Goal: Browse casually

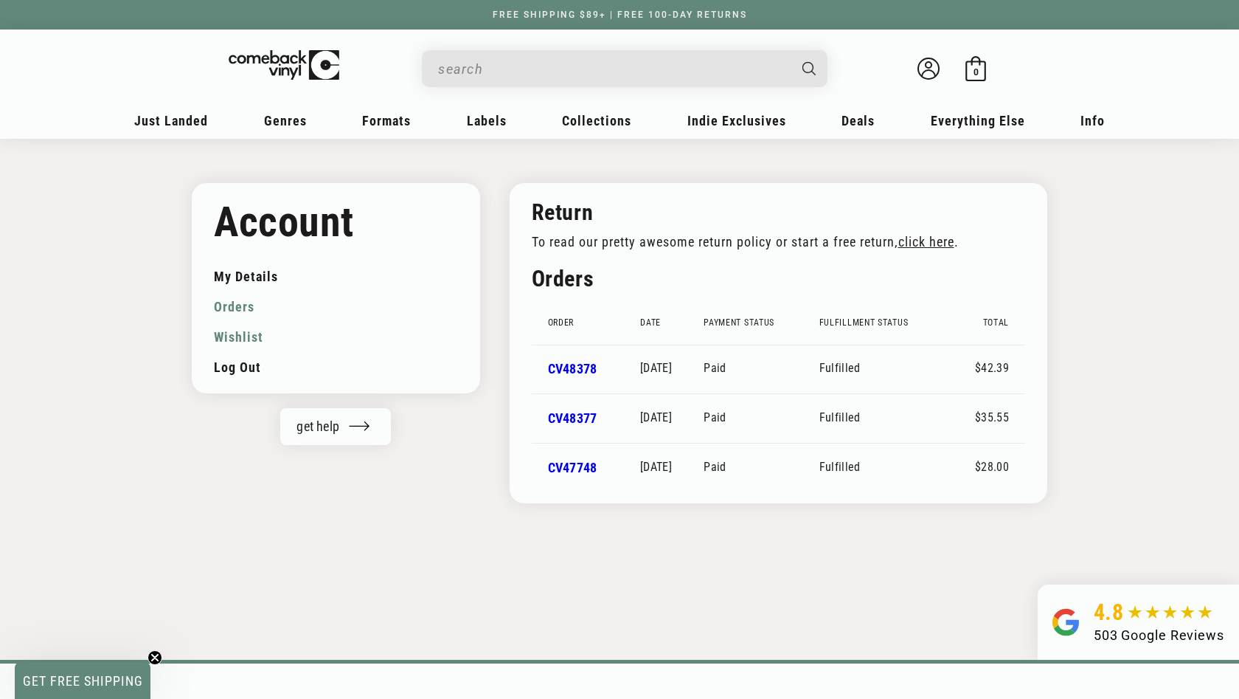
click at [248, 332] on link "Wishlist" at bounding box center [336, 337] width 244 height 30
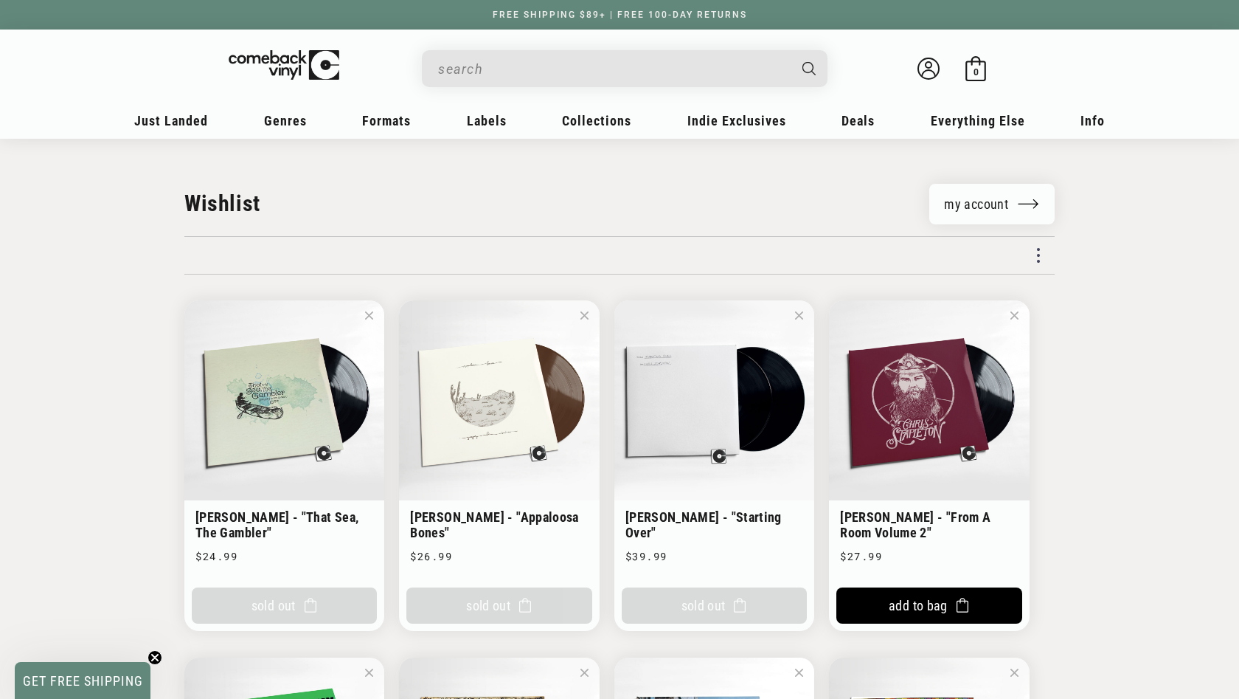
click at [570, 72] on input "When autocomplete results are available use up and down arrows to review and en…" at bounding box center [613, 69] width 350 height 30
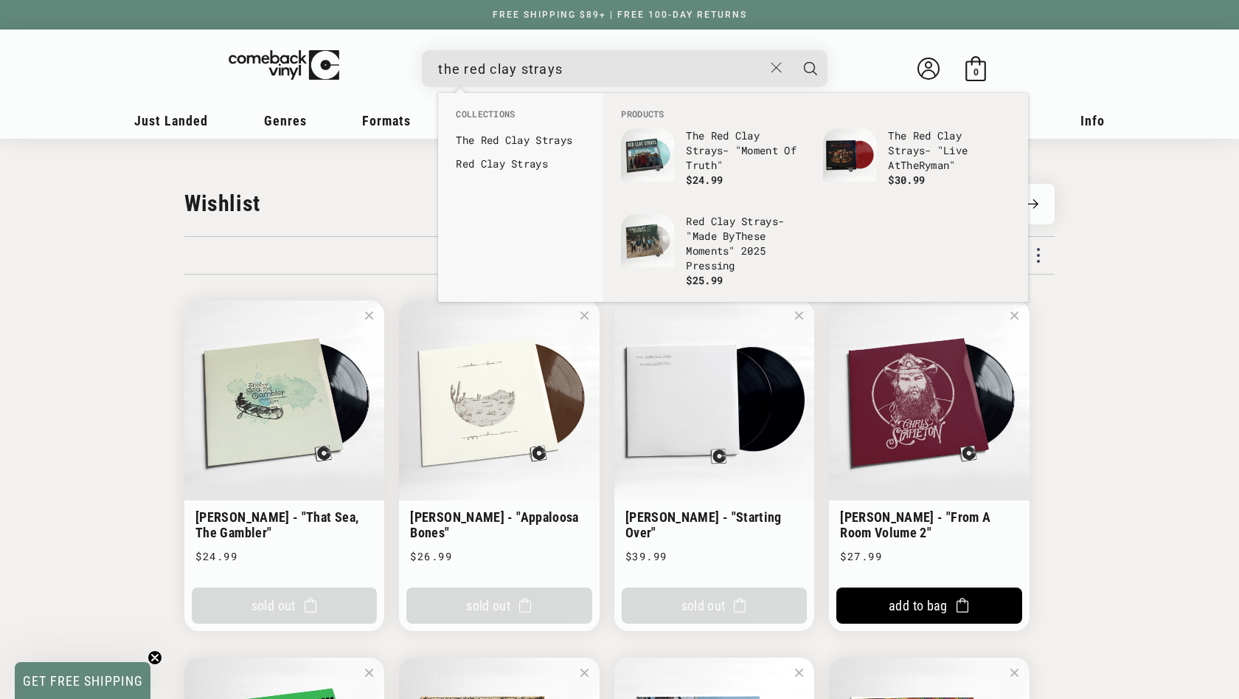
type input "the red clay strays"
click at [811, 68] on button "Search" at bounding box center [810, 68] width 37 height 37
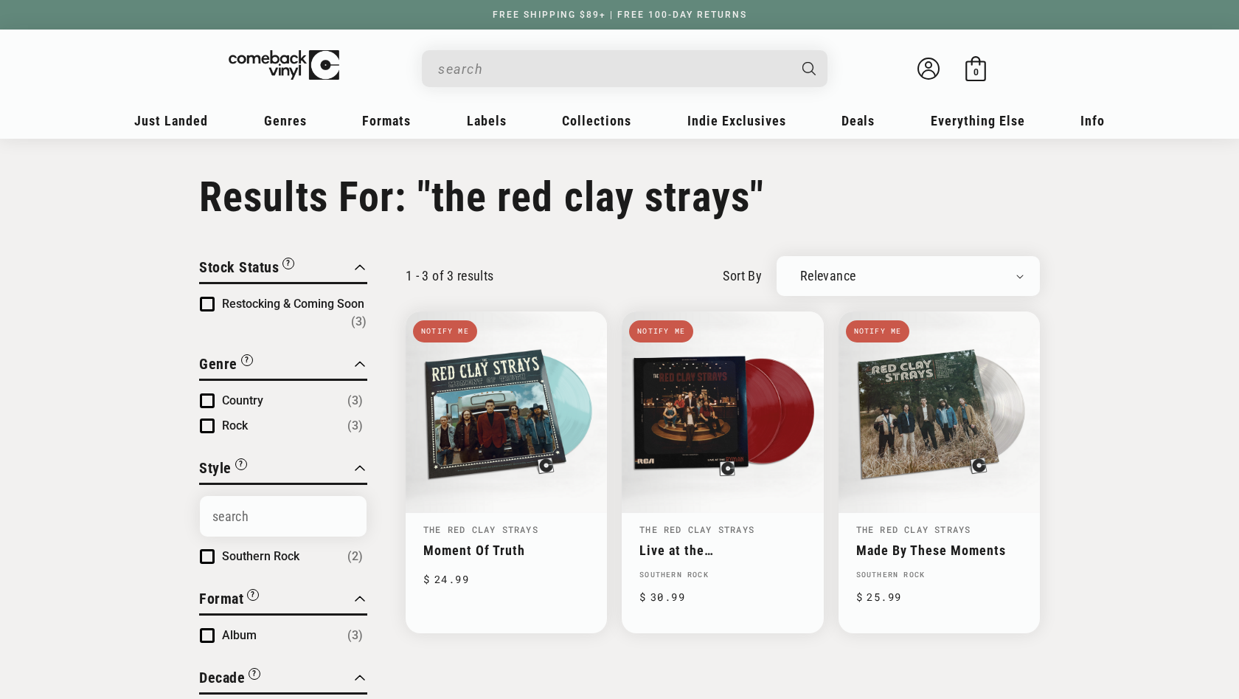
type input "the red clay strays"
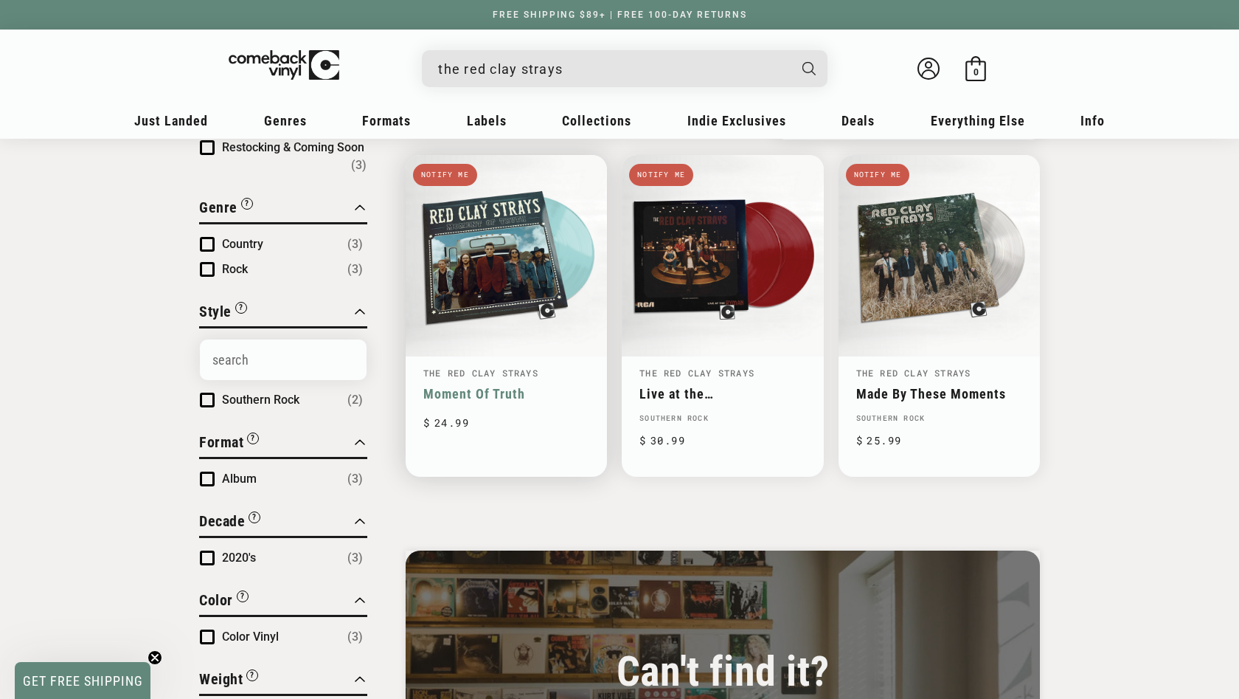
scroll to position [159, 0]
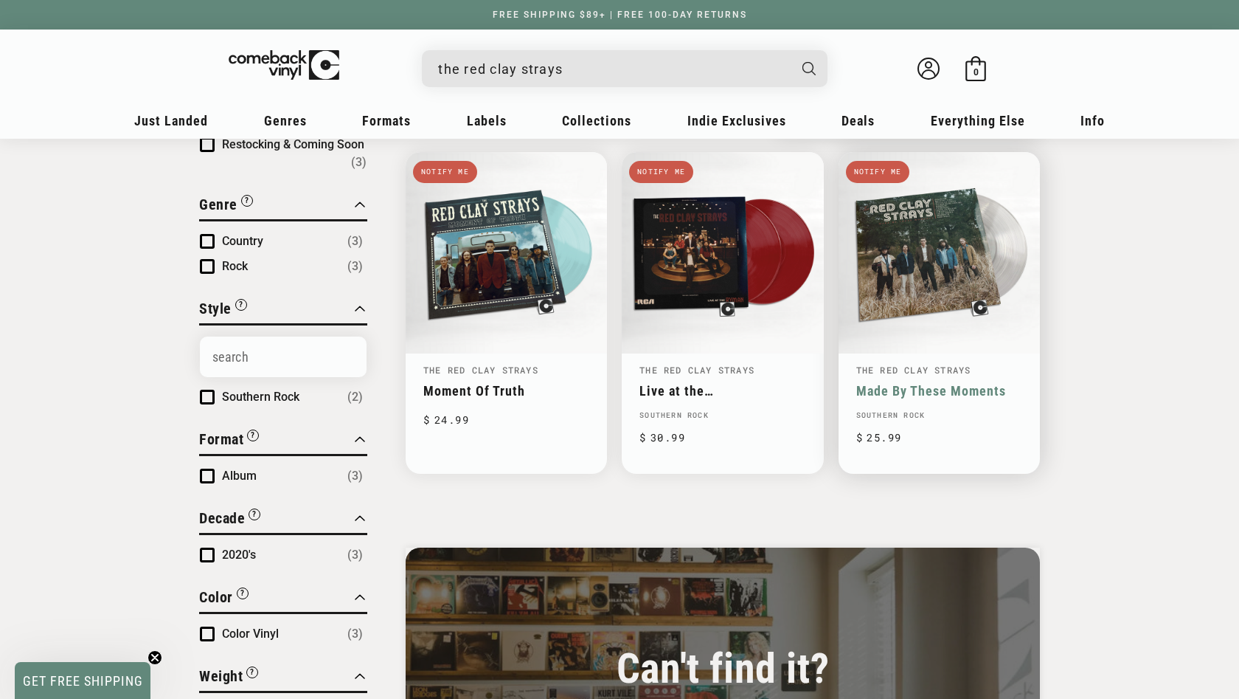
click at [916, 383] on link "Made By These Moments" at bounding box center [940, 390] width 166 height 15
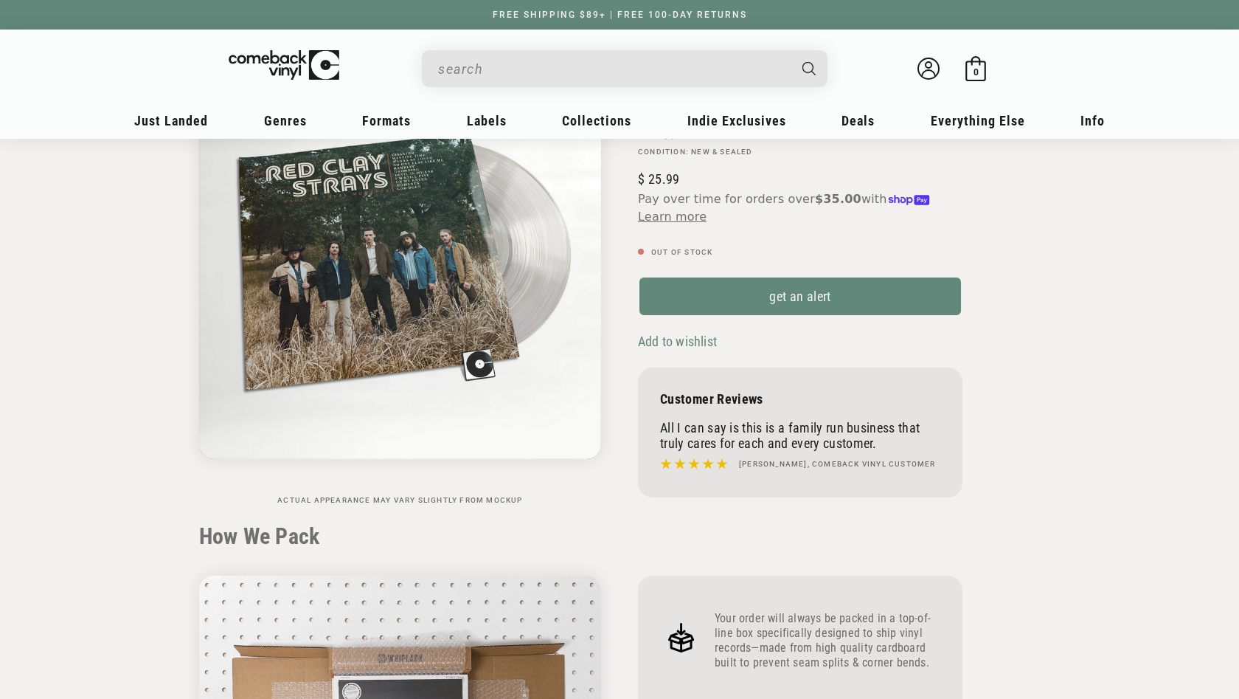
scroll to position [176, 0]
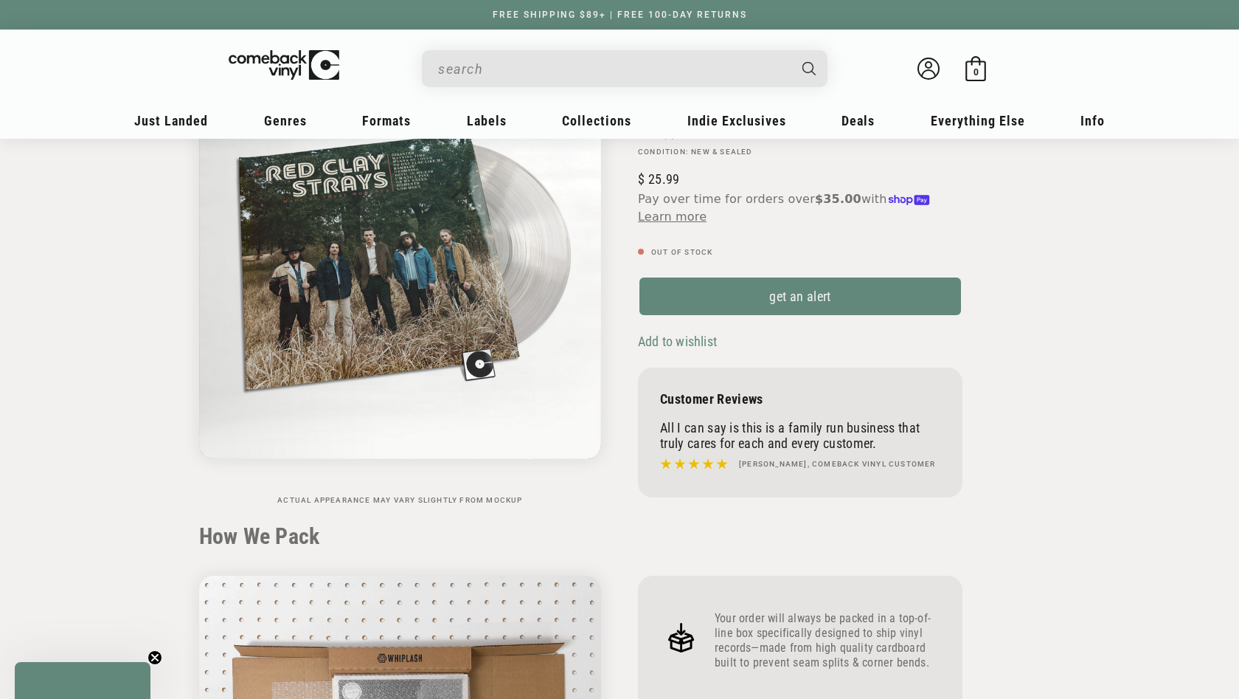
click at [690, 340] on span "Add to wishlist" at bounding box center [677, 340] width 79 height 15
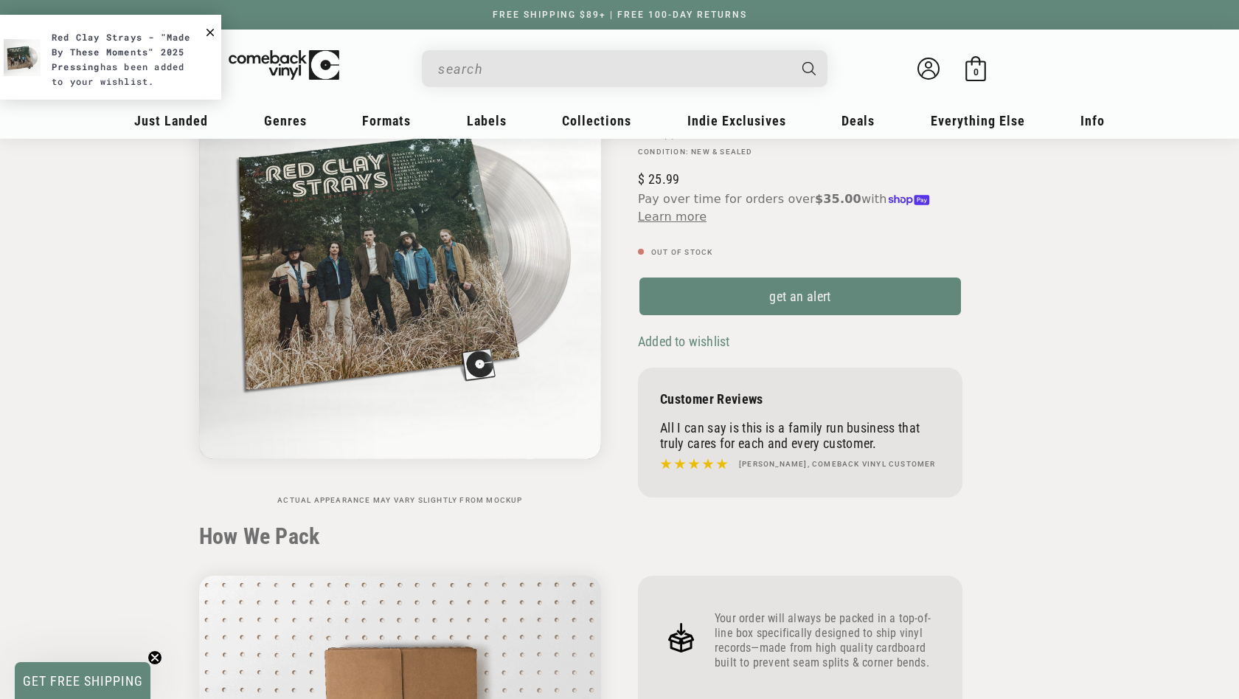
click at [660, 65] on input "When autocomplete results are available use up and down arrows to review and en…" at bounding box center [613, 69] width 350 height 30
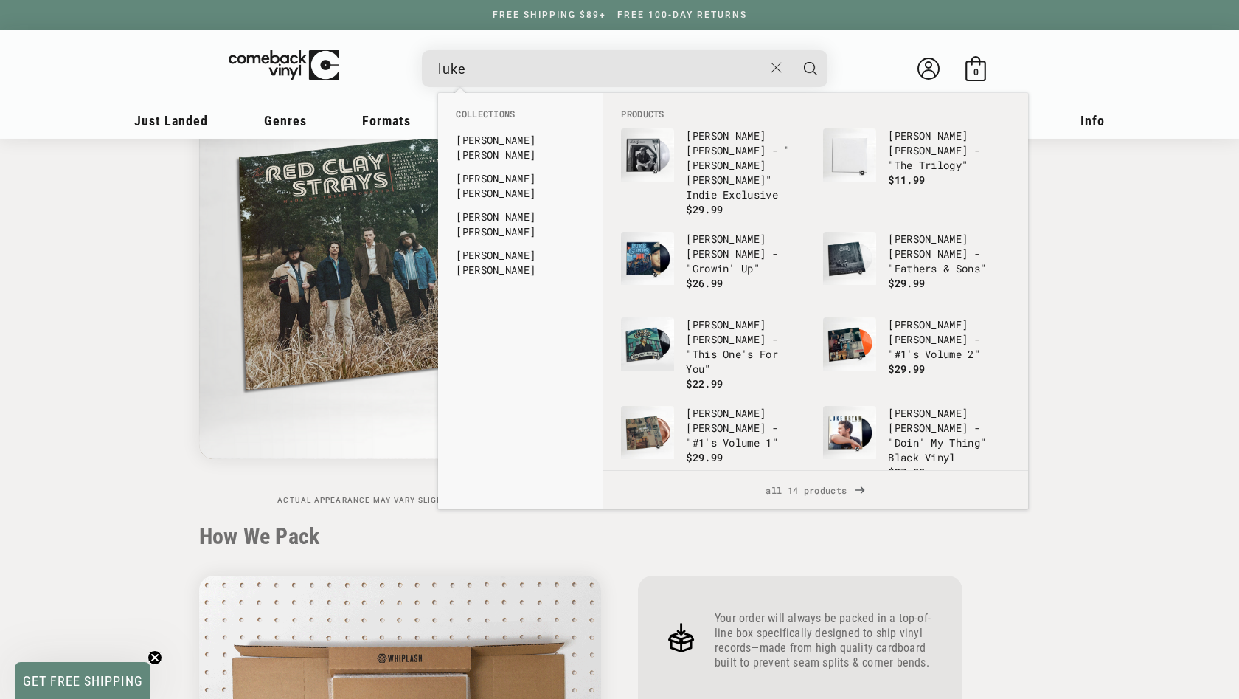
click at [618, 51] on div "luke" at bounding box center [632, 67] width 391 height 35
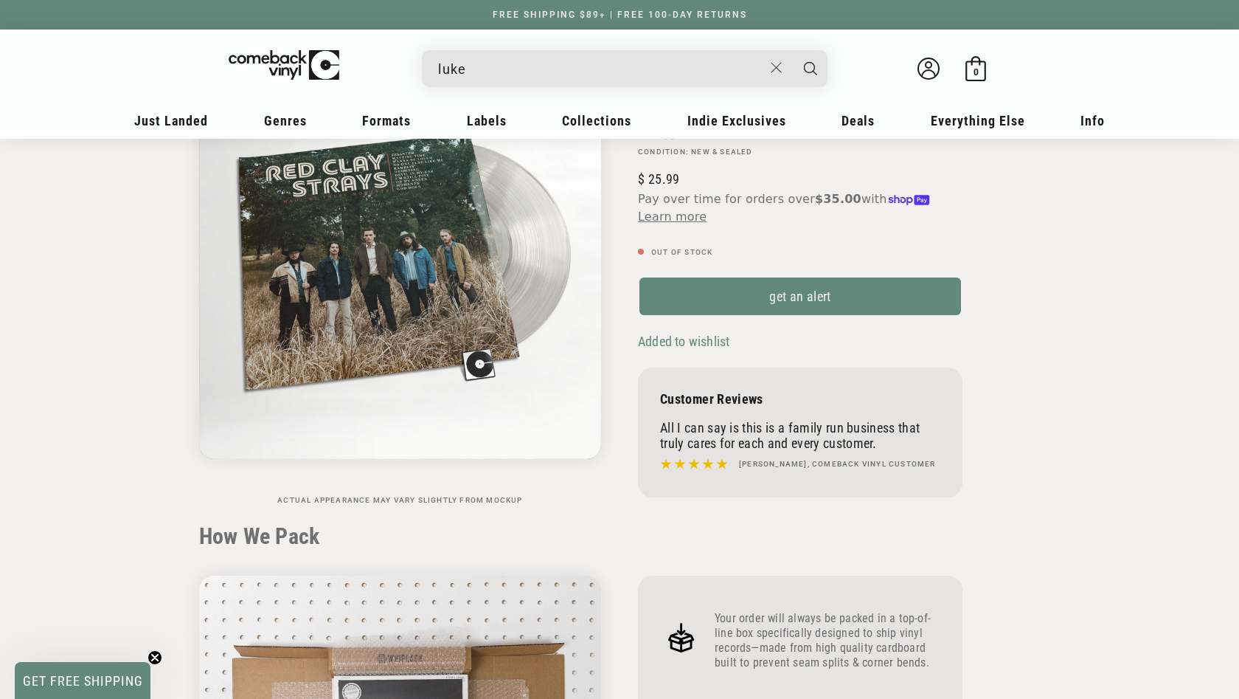
click at [604, 51] on div "luke" at bounding box center [632, 67] width 391 height 35
click at [549, 76] on input "luke" at bounding box center [600, 69] width 325 height 30
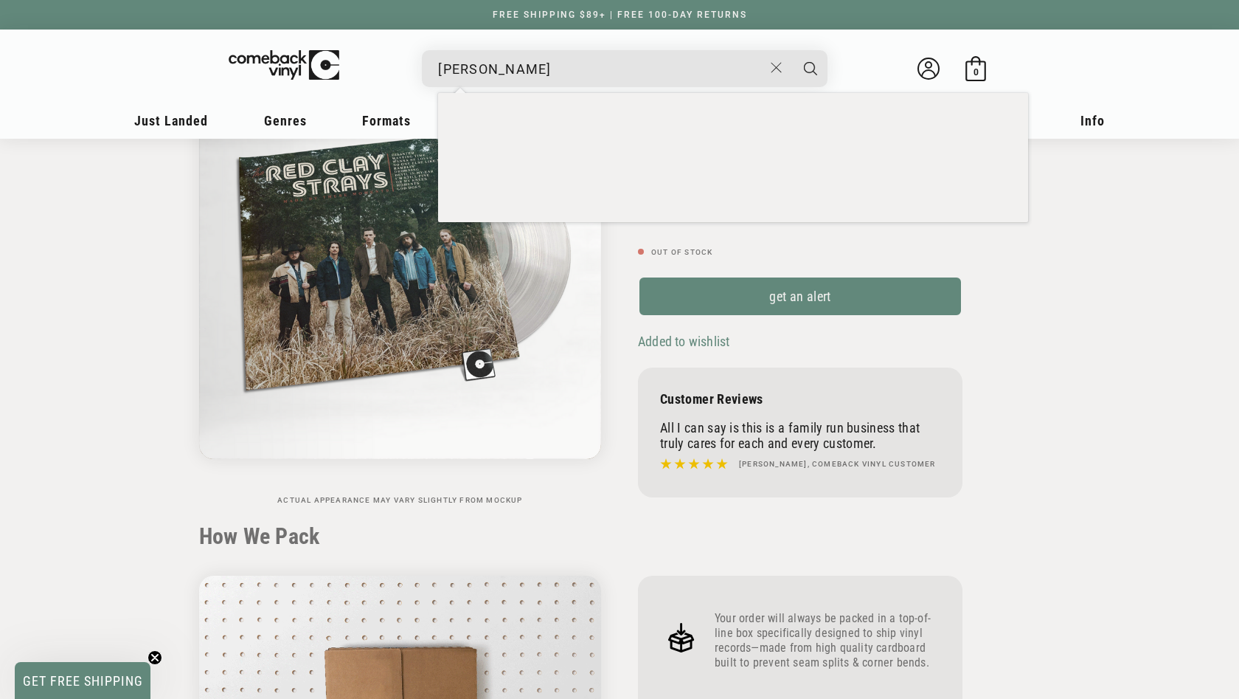
type input "[PERSON_NAME]"
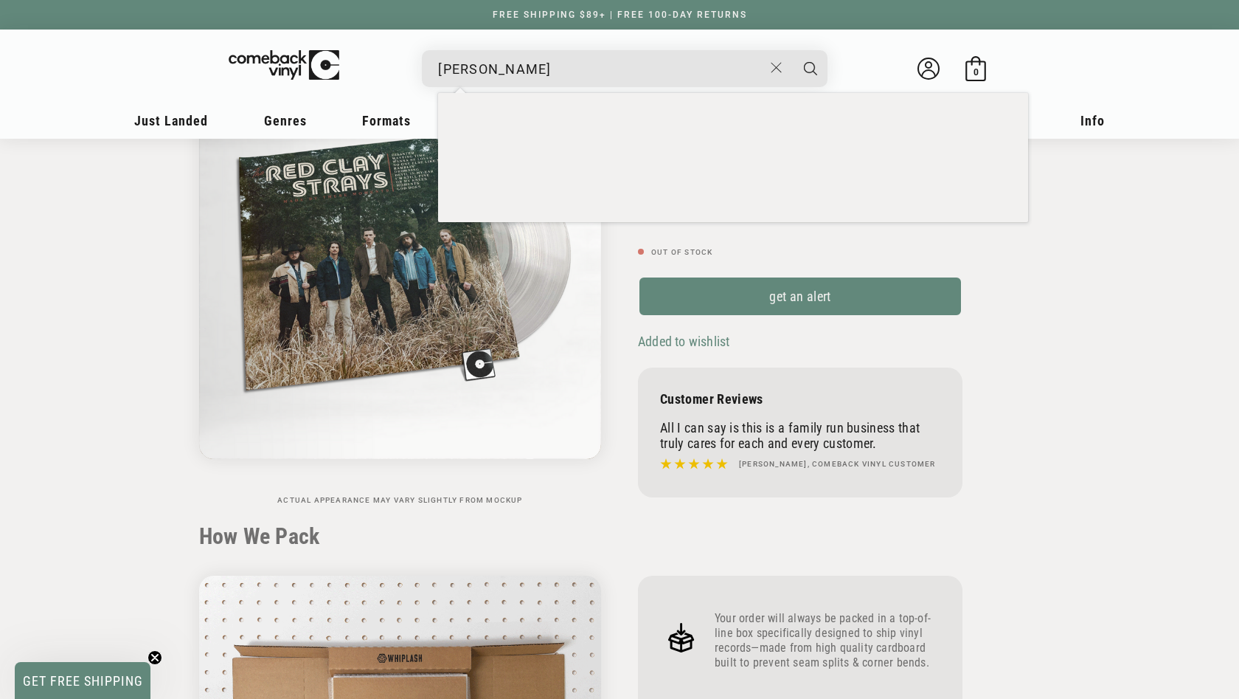
click at [811, 68] on button "Search" at bounding box center [810, 68] width 37 height 37
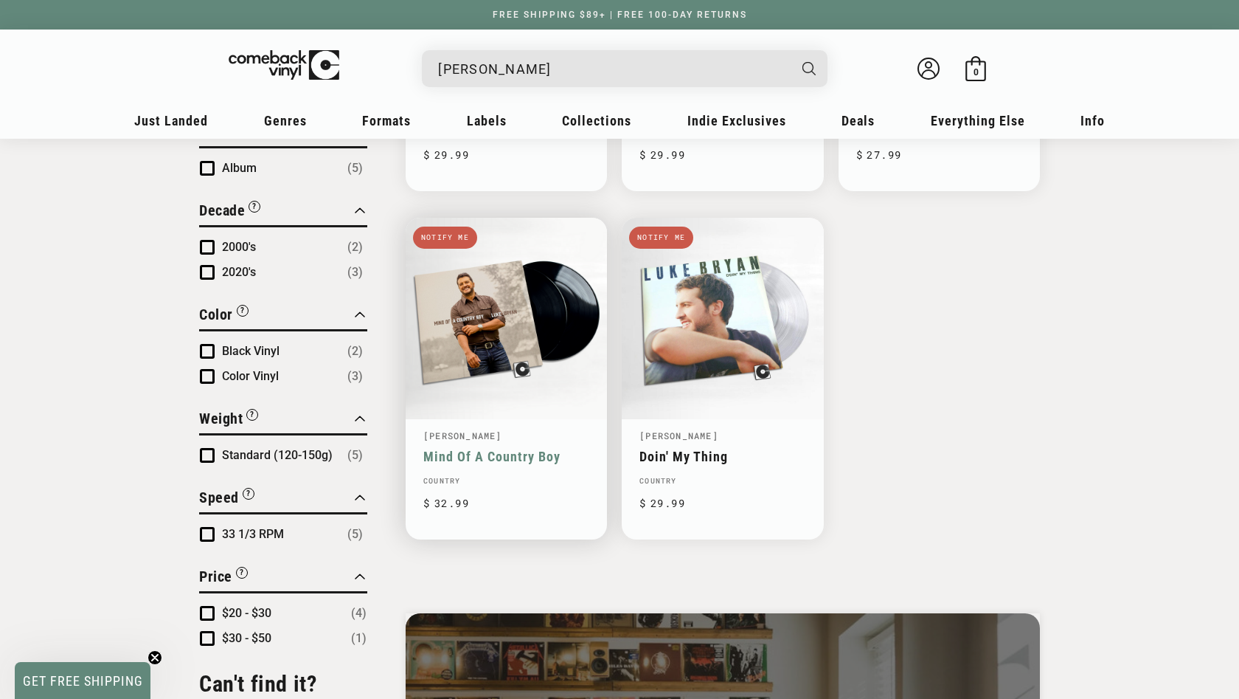
scroll to position [440, 0]
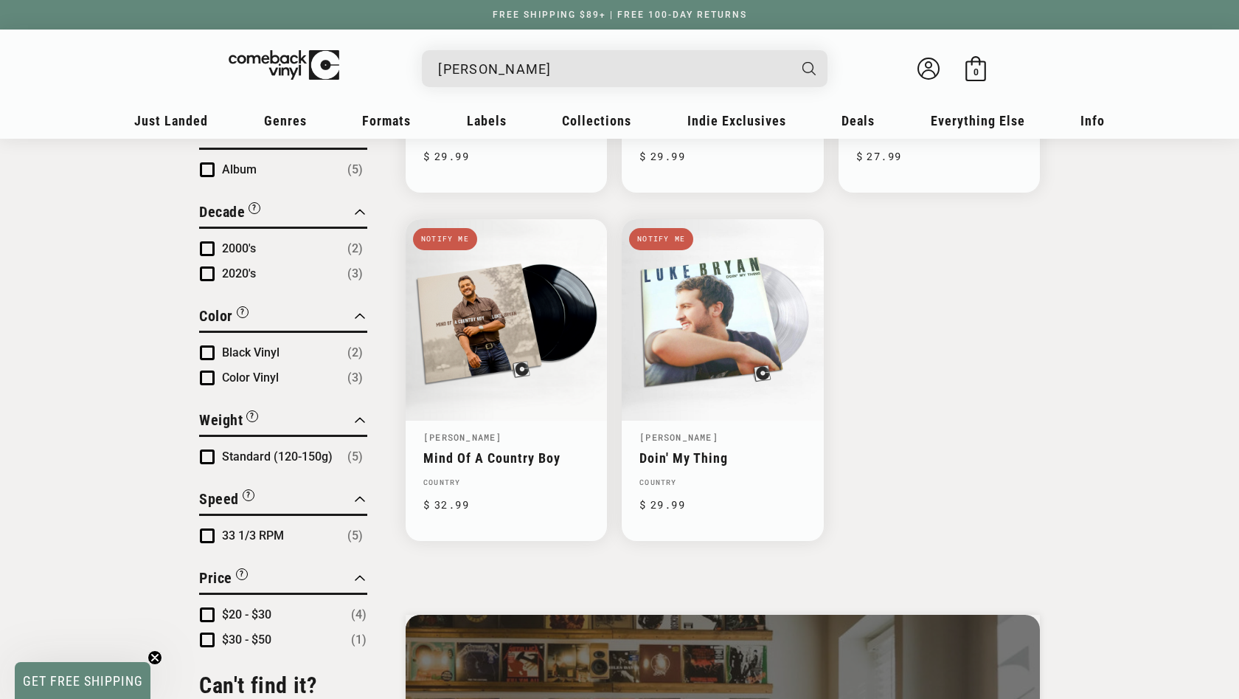
click at [632, 58] on input "[PERSON_NAME]" at bounding box center [613, 69] width 350 height 30
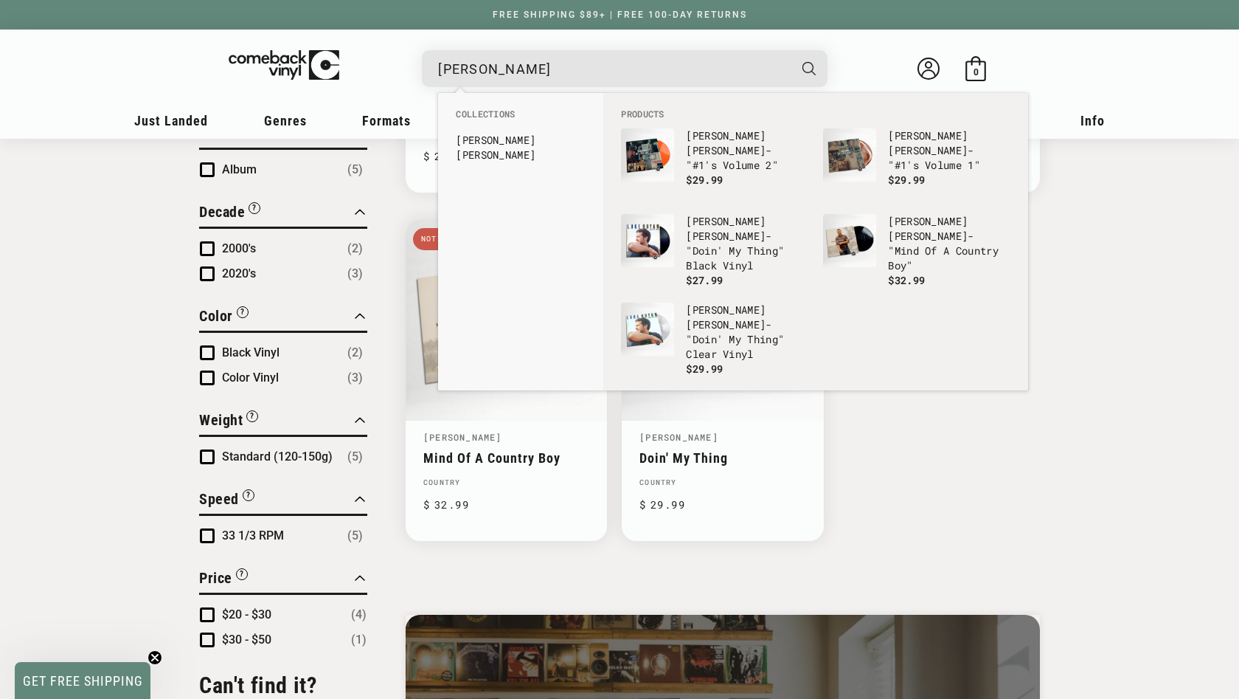
click at [632, 58] on input "luke bryan" at bounding box center [613, 69] width 350 height 30
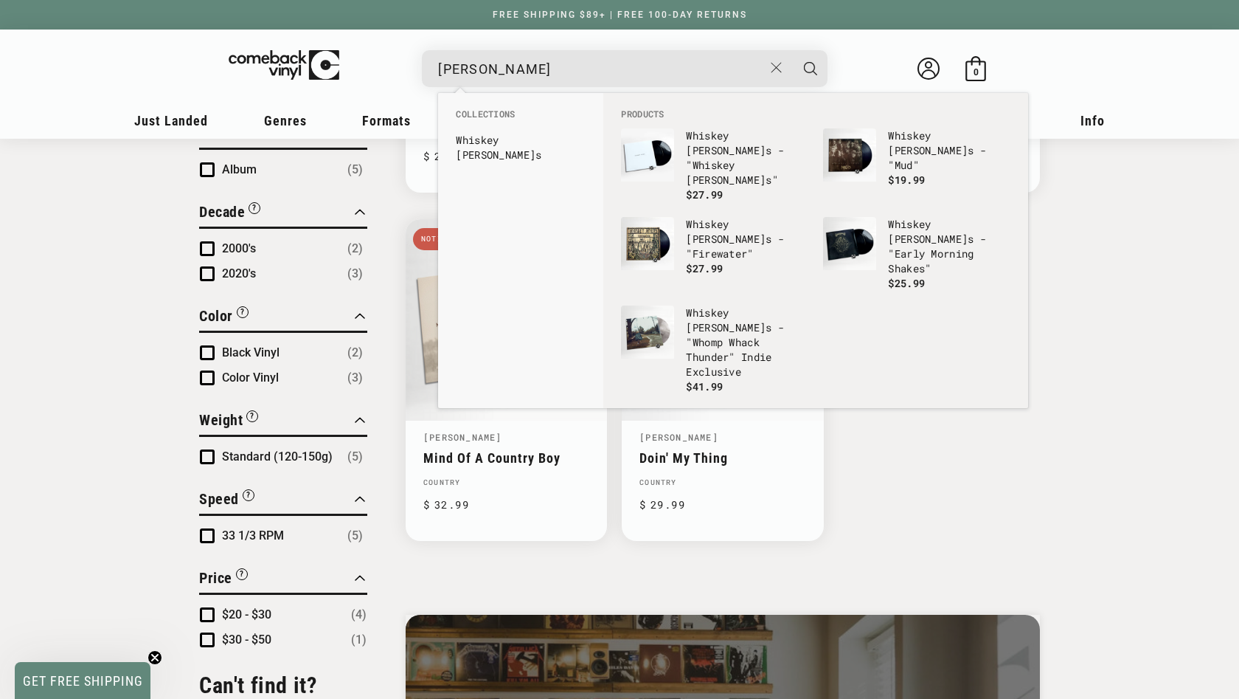
type input "whiskey myers"
click at [811, 68] on button "Search" at bounding box center [810, 68] width 37 height 37
click at [506, 133] on link "Whiskey Myers" at bounding box center [521, 140] width 130 height 15
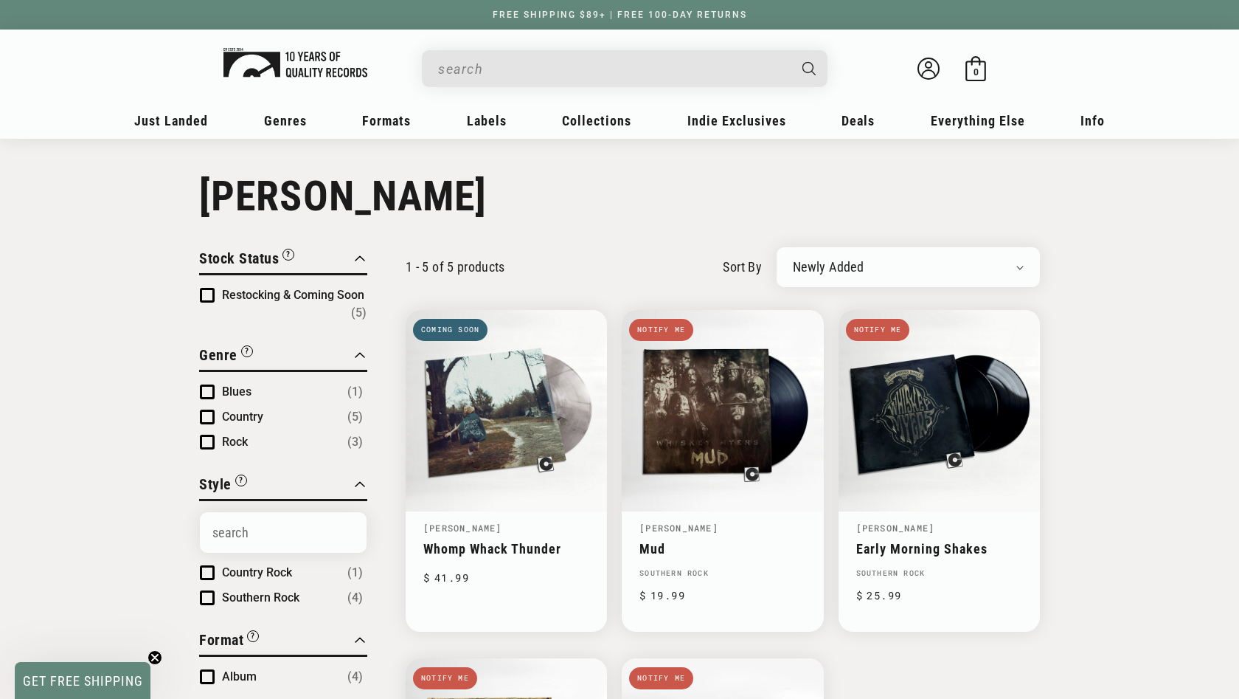
click at [294, 47] on link at bounding box center [285, 68] width 122 height 48
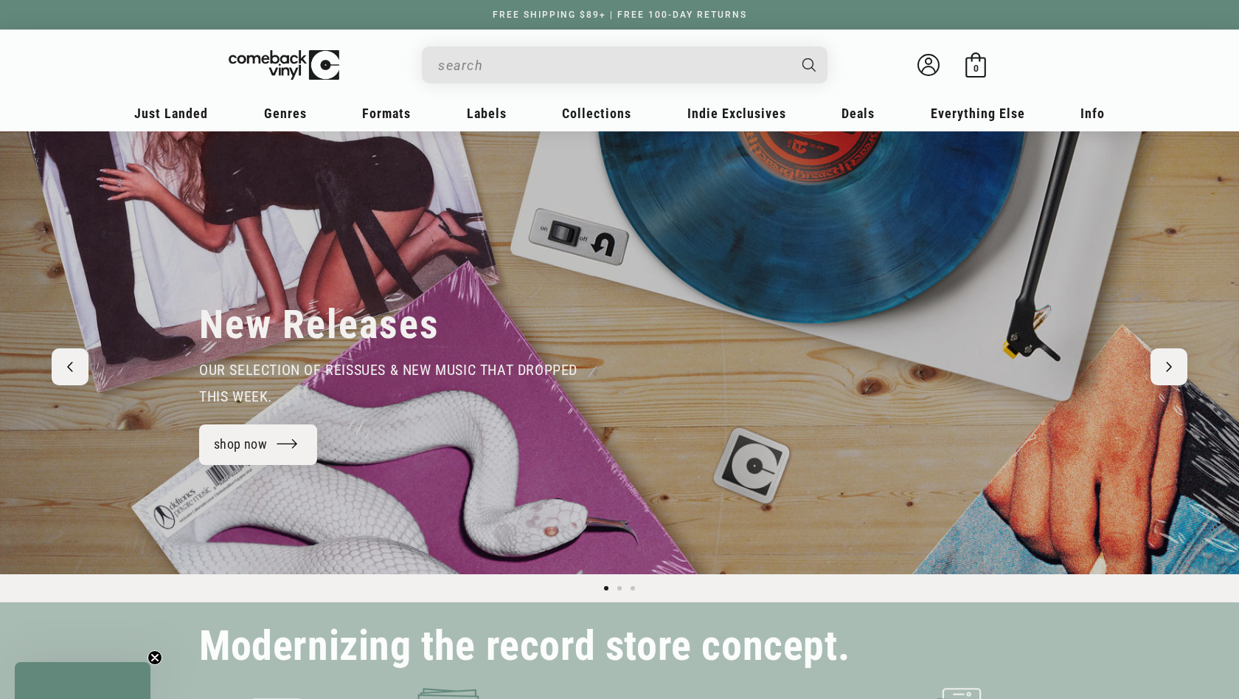
click at [435, 54] on div "Search" at bounding box center [625, 64] width 406 height 37
click at [452, 62] on input "When autocomplete results are available use up and down arrows to review and en…" at bounding box center [613, 65] width 350 height 30
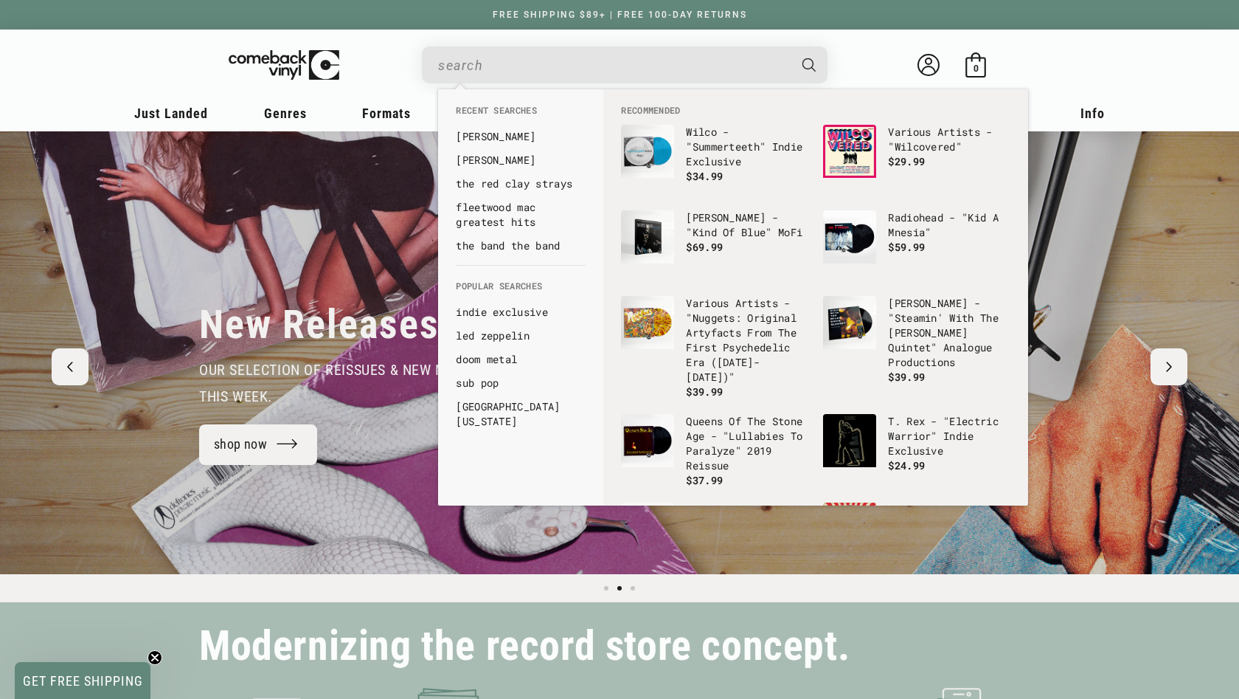
scroll to position [0, 1239]
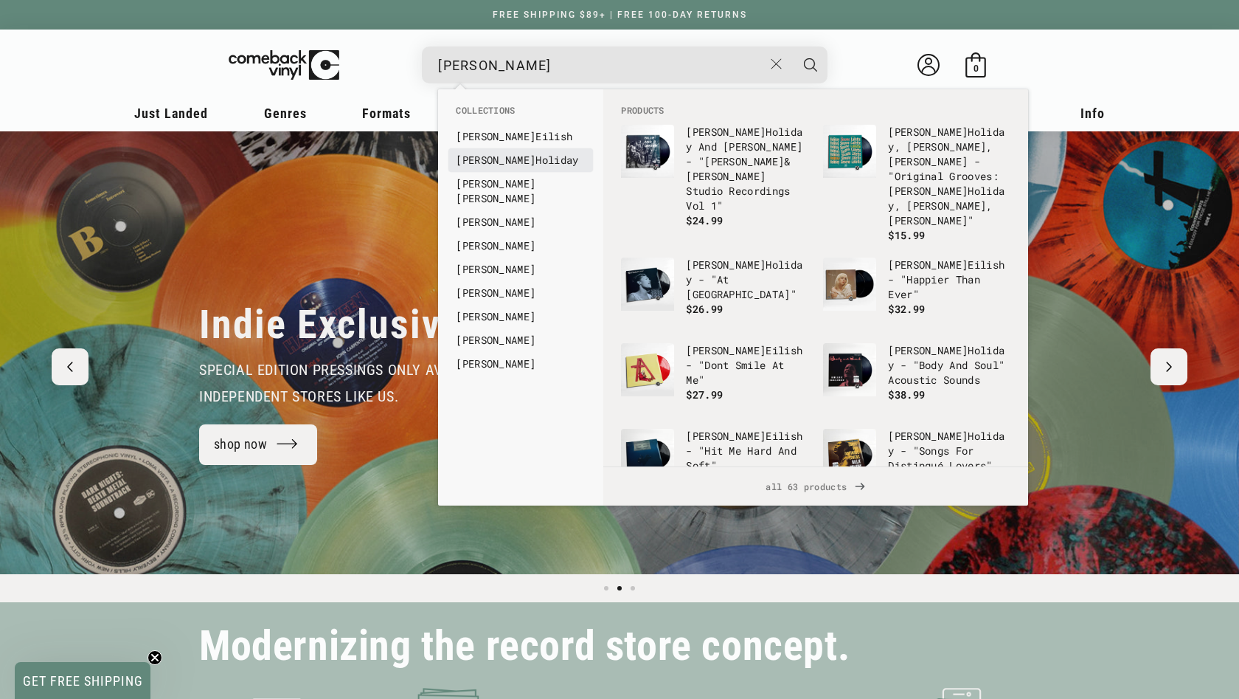
type input "[PERSON_NAME]"
click at [480, 156] on b "[PERSON_NAME]" at bounding box center [496, 160] width 80 height 14
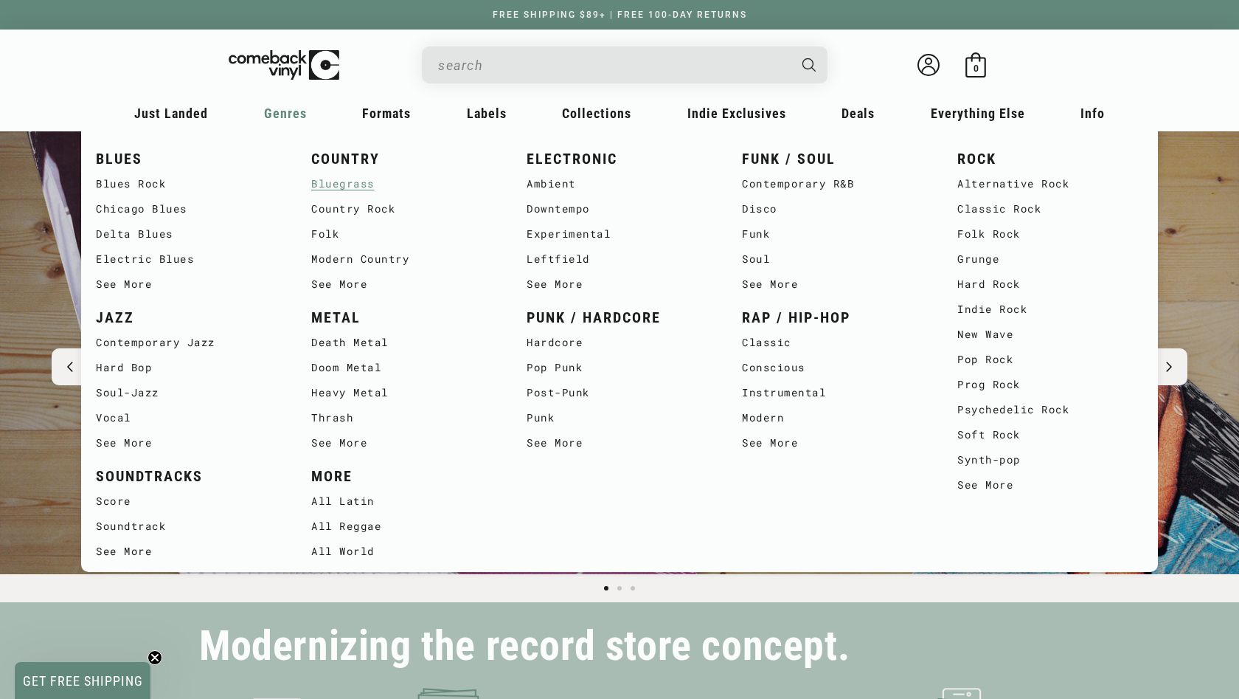
click at [320, 187] on link "Bluegrass" at bounding box center [404, 183] width 186 height 25
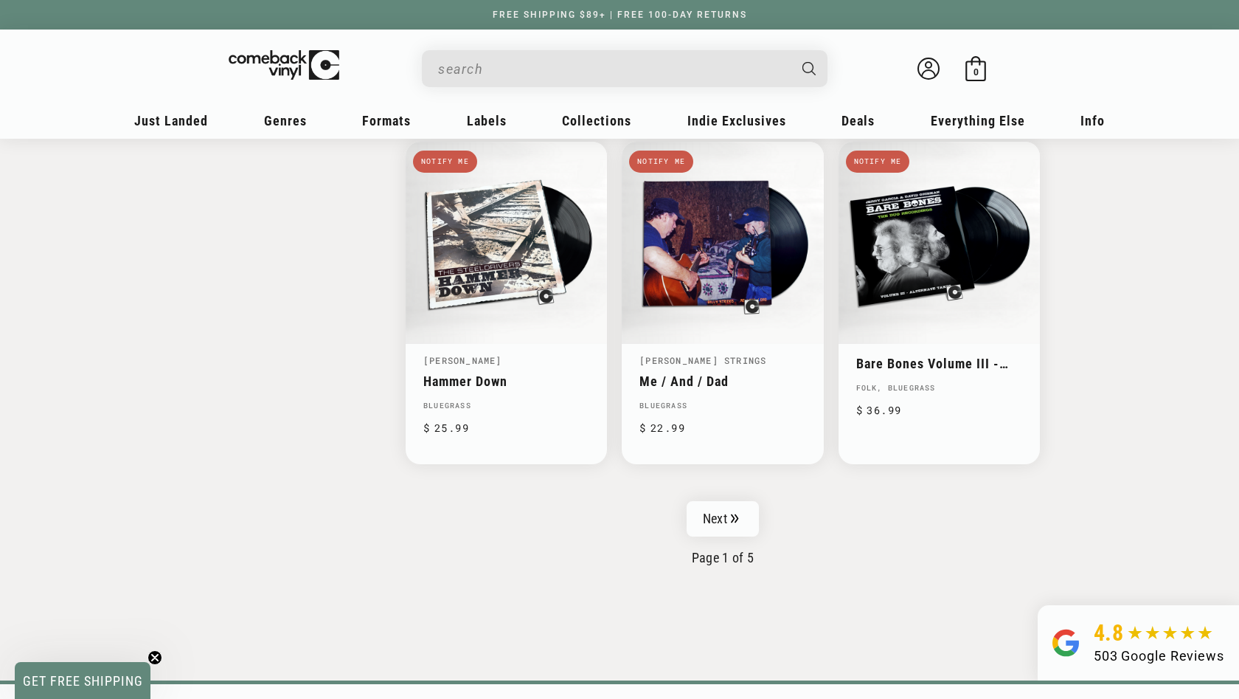
scroll to position [2297, 0]
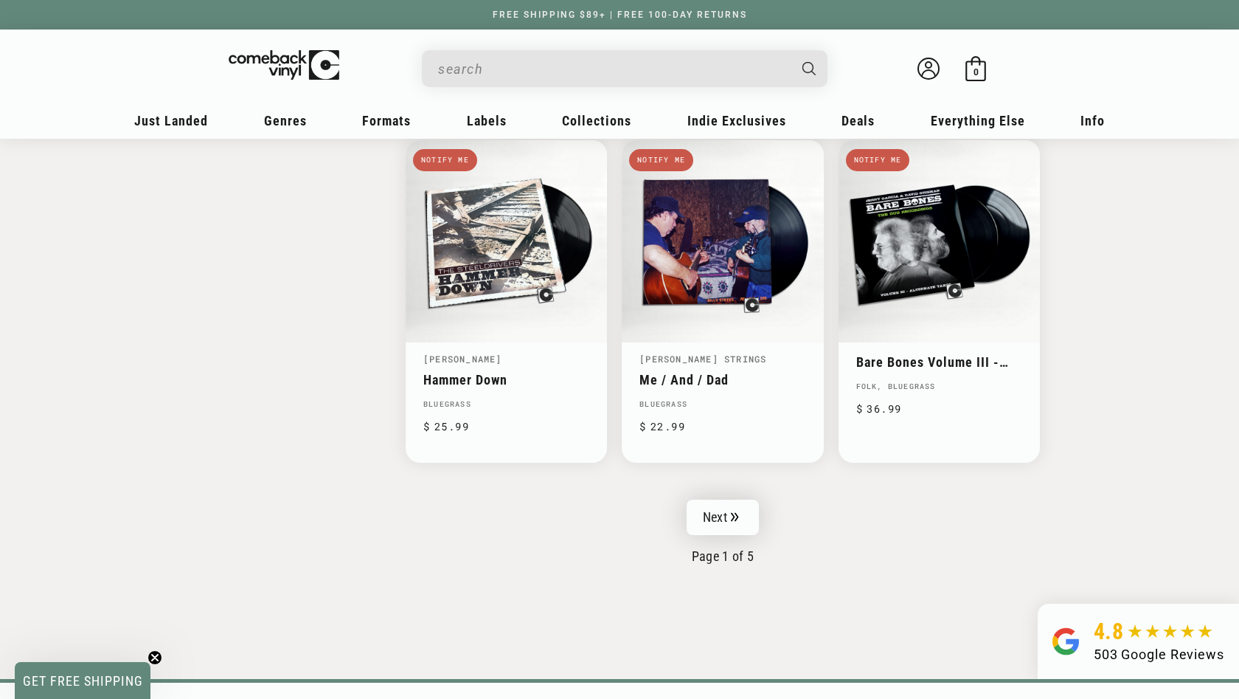
click at [718, 509] on link "Next" at bounding box center [723, 516] width 72 height 35
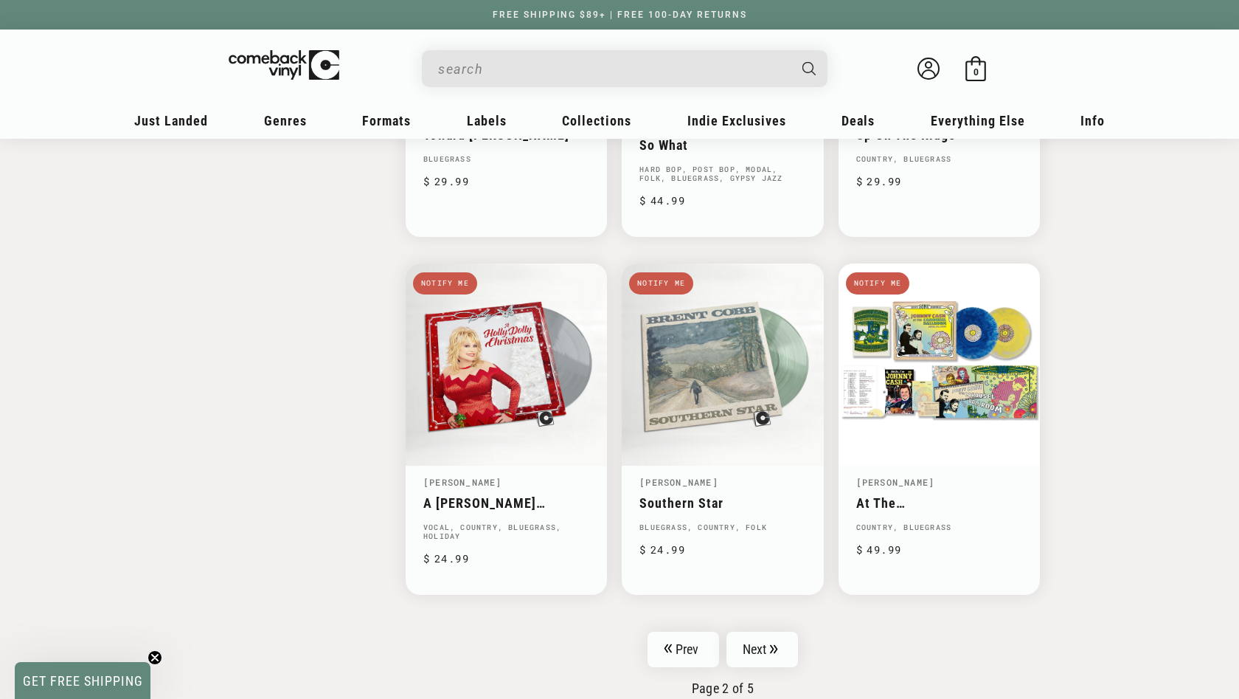
scroll to position [2213, 0]
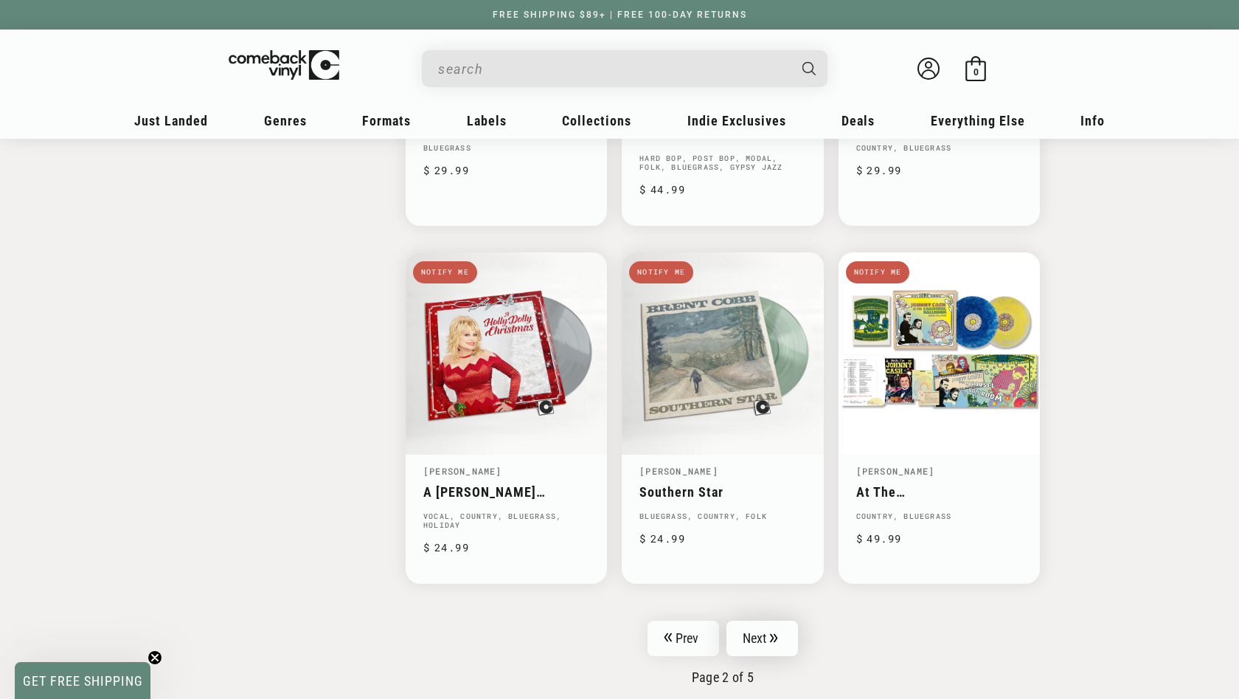
click at [736, 647] on link "Next" at bounding box center [763, 637] width 72 height 35
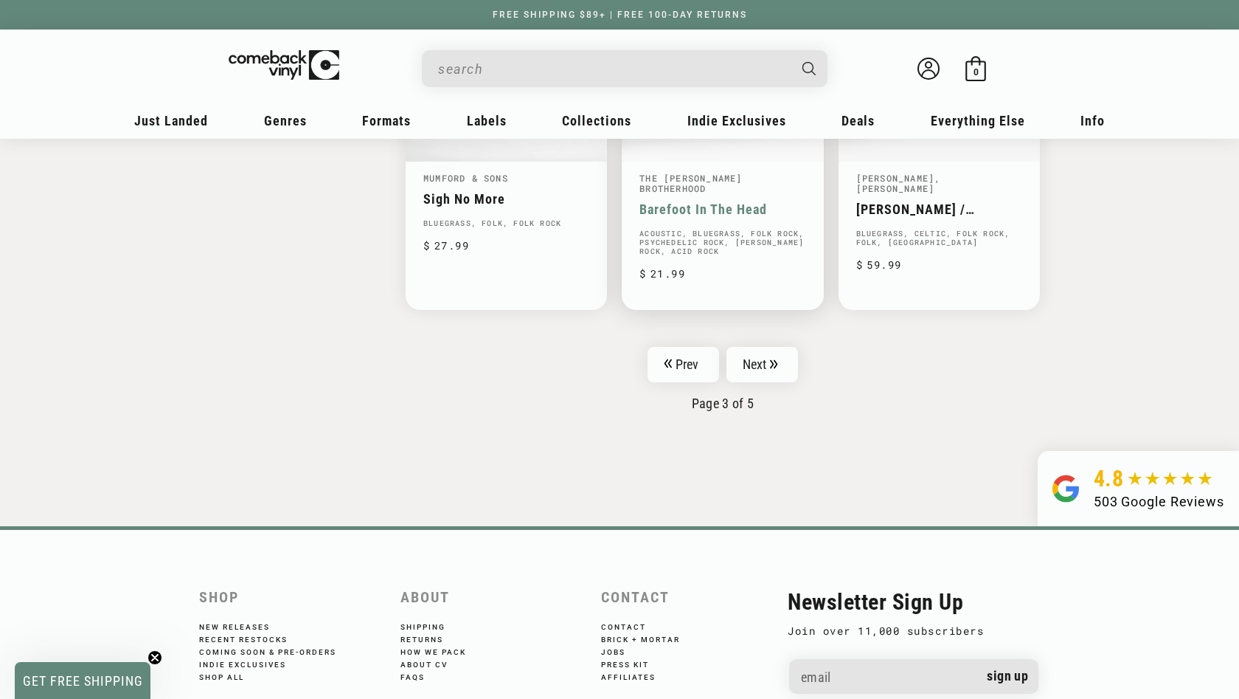
scroll to position [2496, 0]
click at [750, 356] on link "Next" at bounding box center [763, 364] width 72 height 35
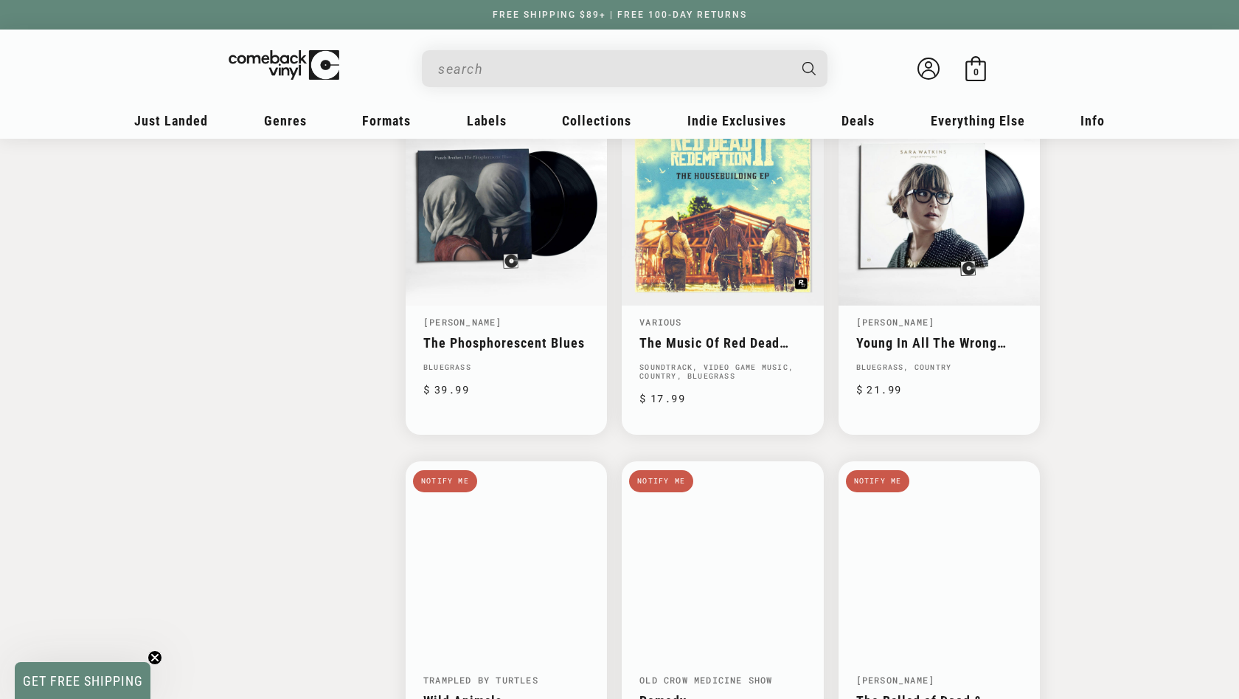
scroll to position [2150, 1]
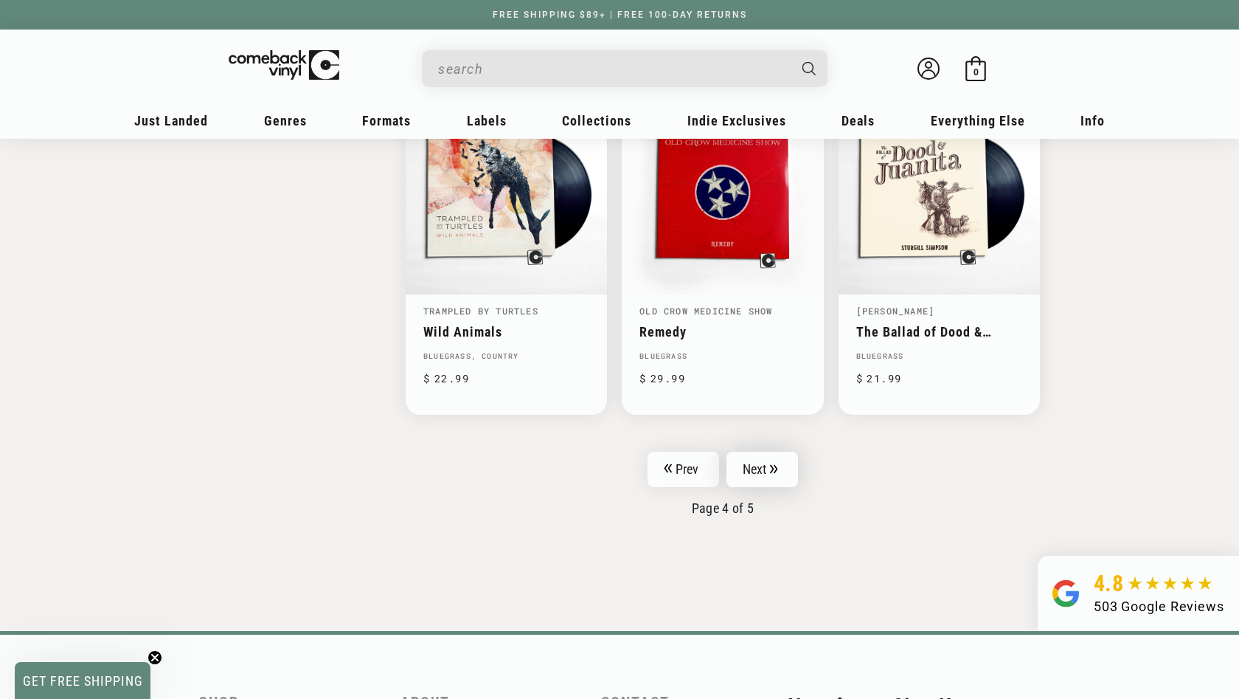
click at [767, 461] on link "Next" at bounding box center [763, 469] width 72 height 35
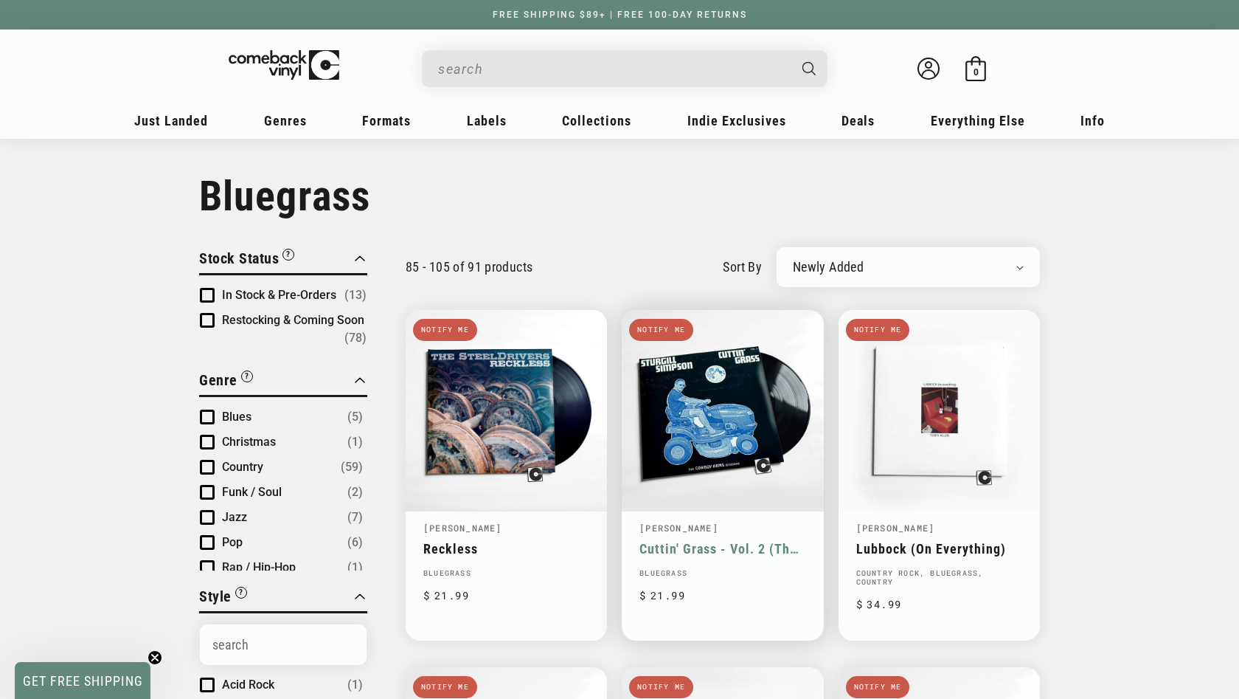
scroll to position [-1, 0]
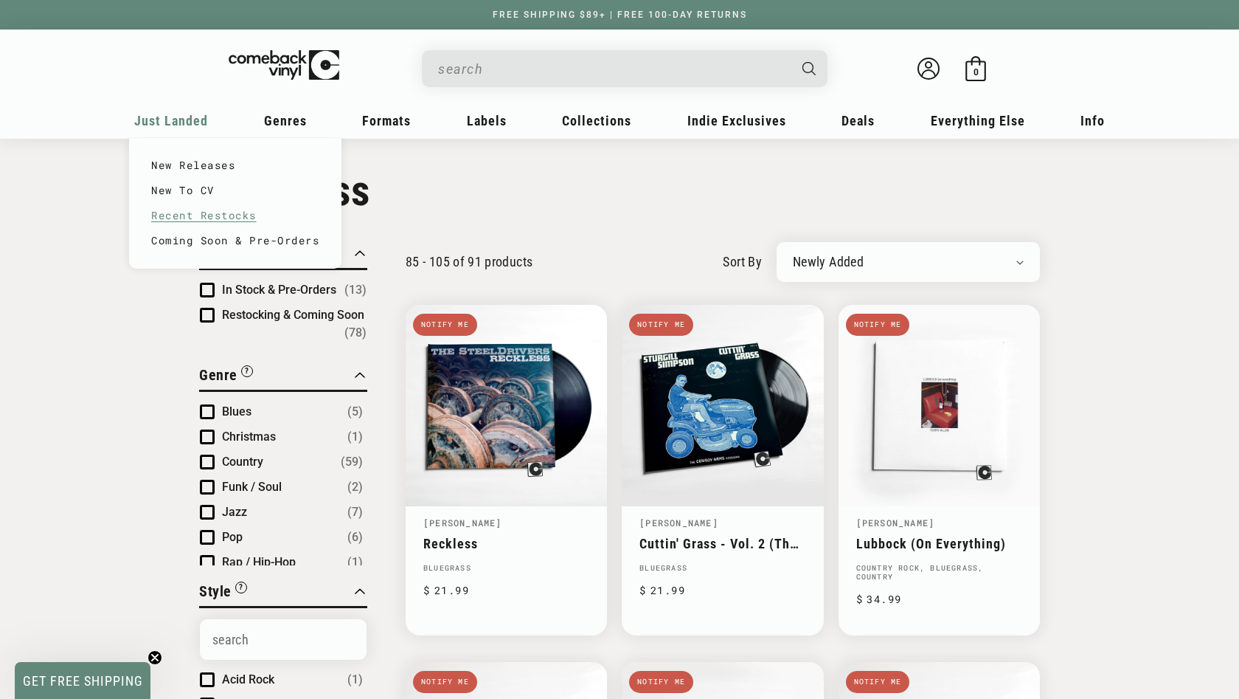
click at [179, 211] on link "Recent Restocks" at bounding box center [235, 215] width 168 height 25
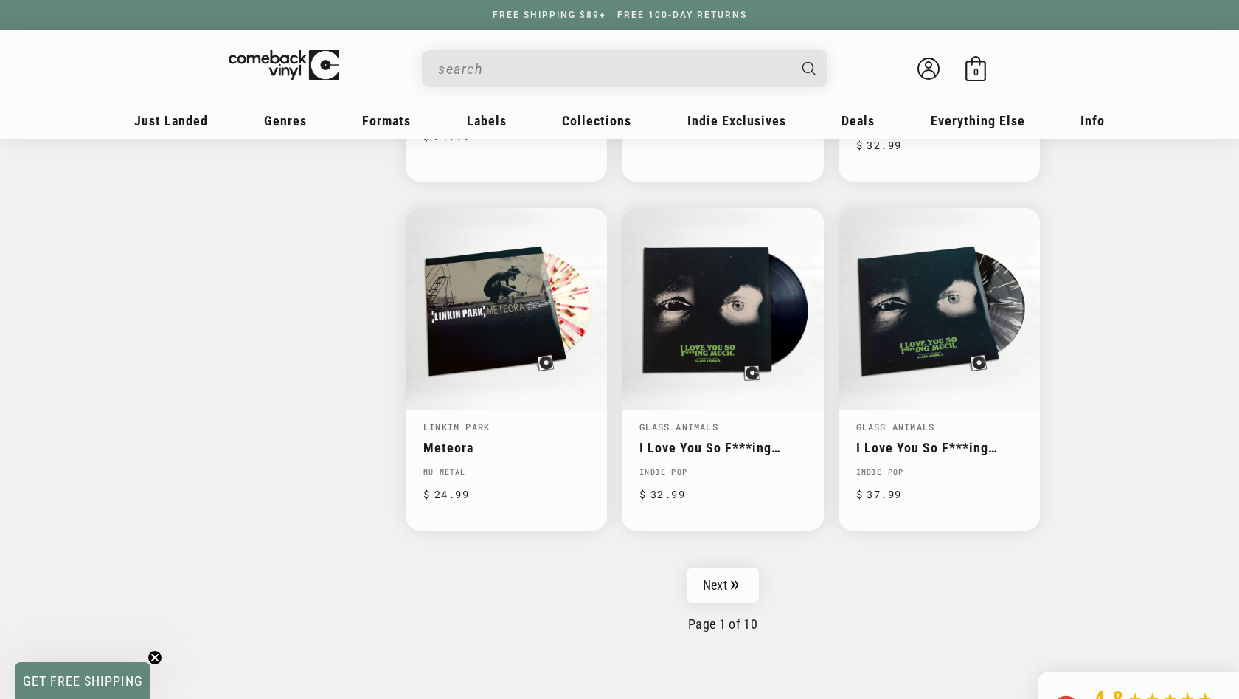
scroll to position [2228, 0]
click at [736, 575] on link "Next" at bounding box center [723, 584] width 72 height 35
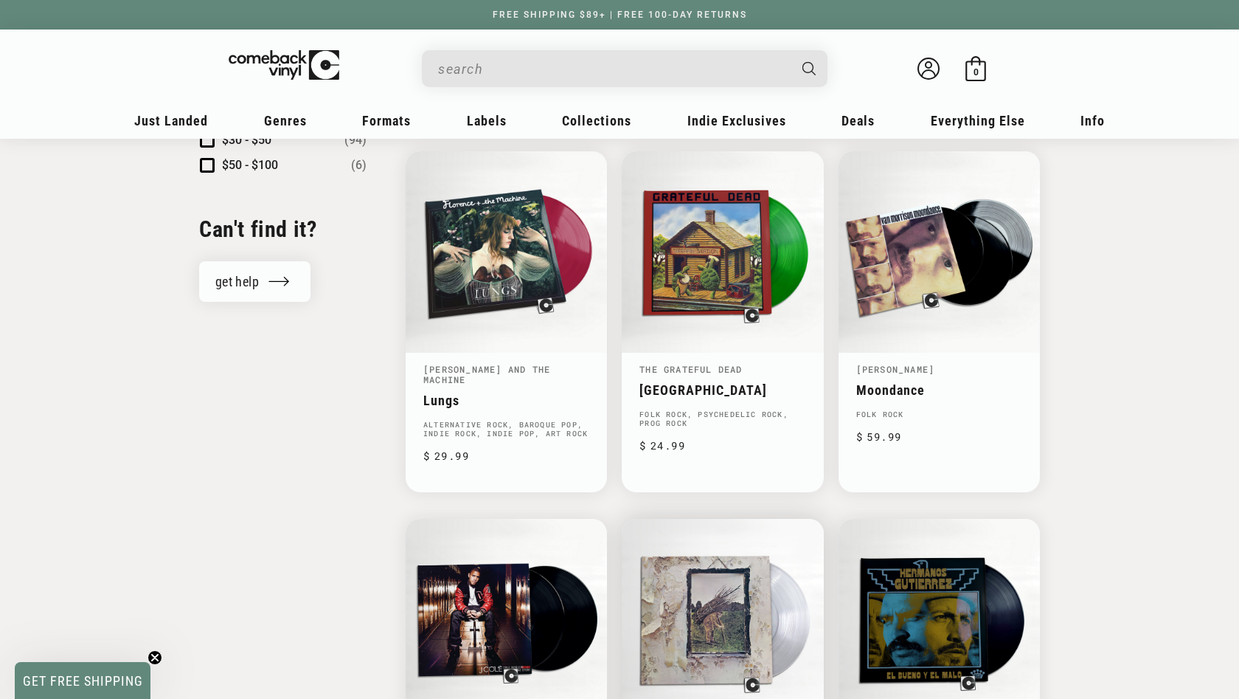
scroll to position [1583, 0]
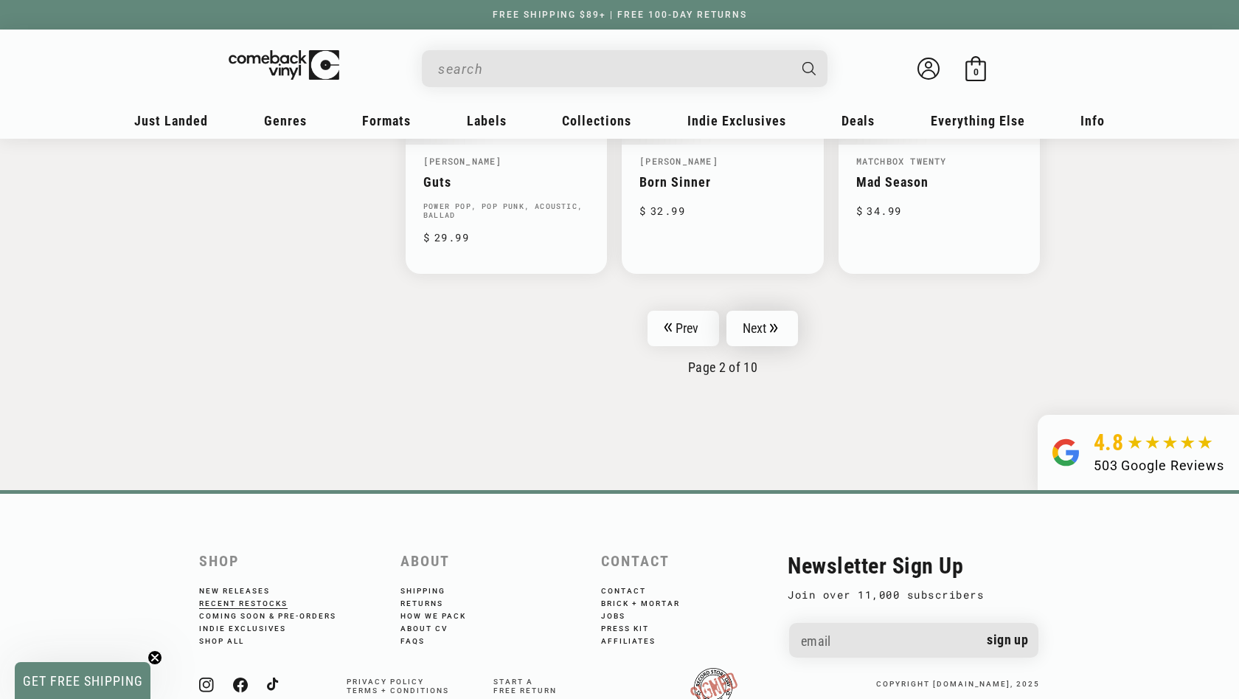
click at [775, 323] on icon "Pagination" at bounding box center [774, 328] width 8 height 10
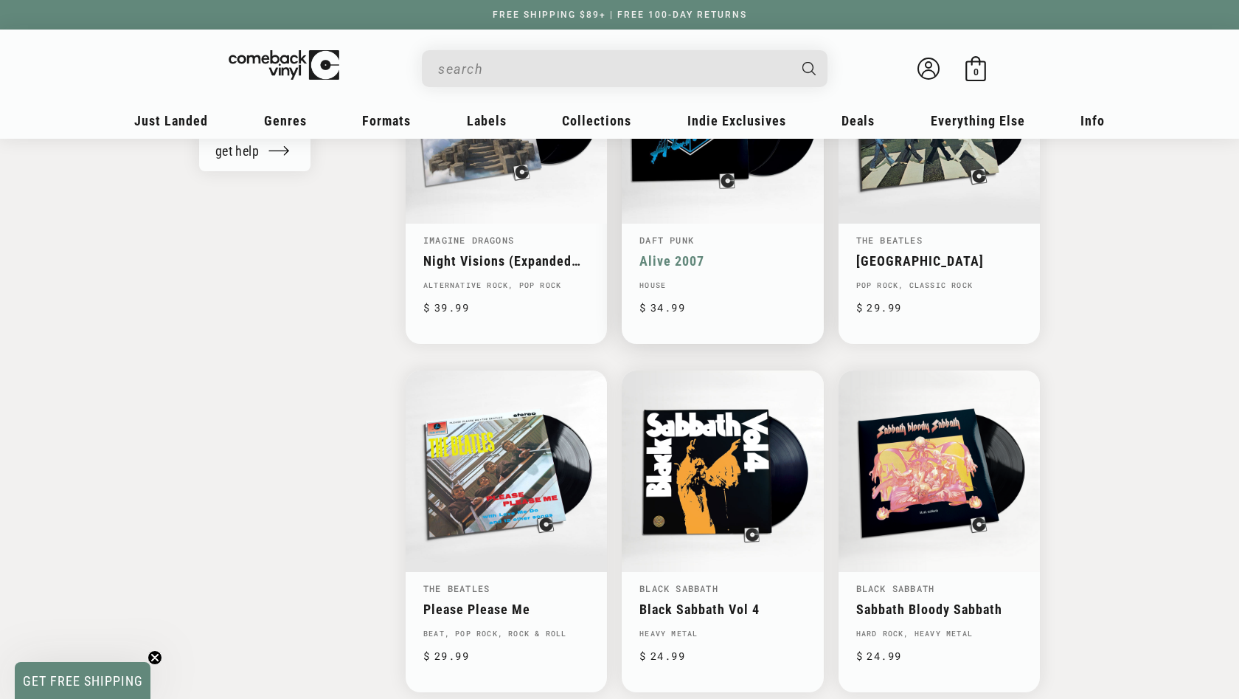
scroll to position [1780, 0]
